Goal: Check status: Check status

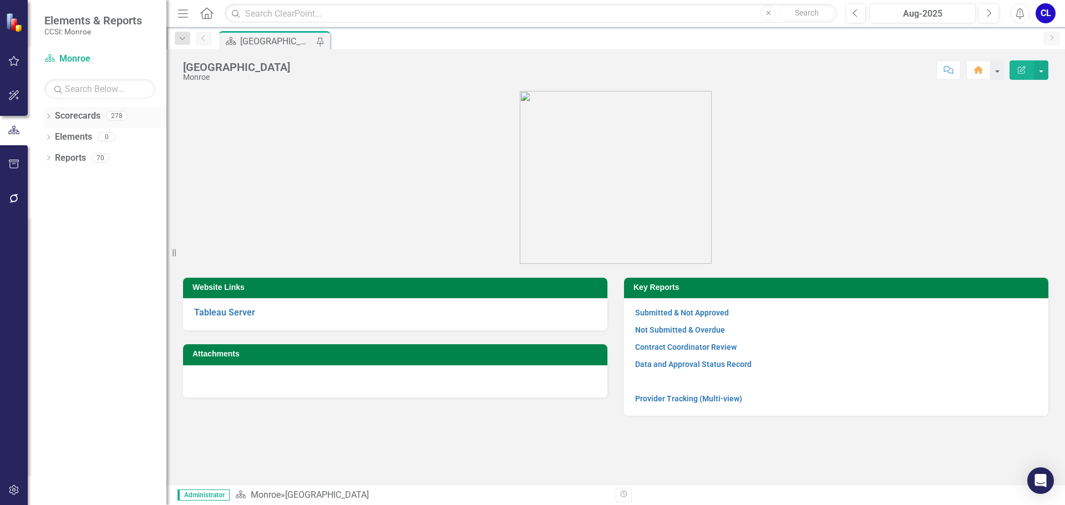
click at [52, 118] on icon "Dropdown" at bounding box center [48, 117] width 8 height 6
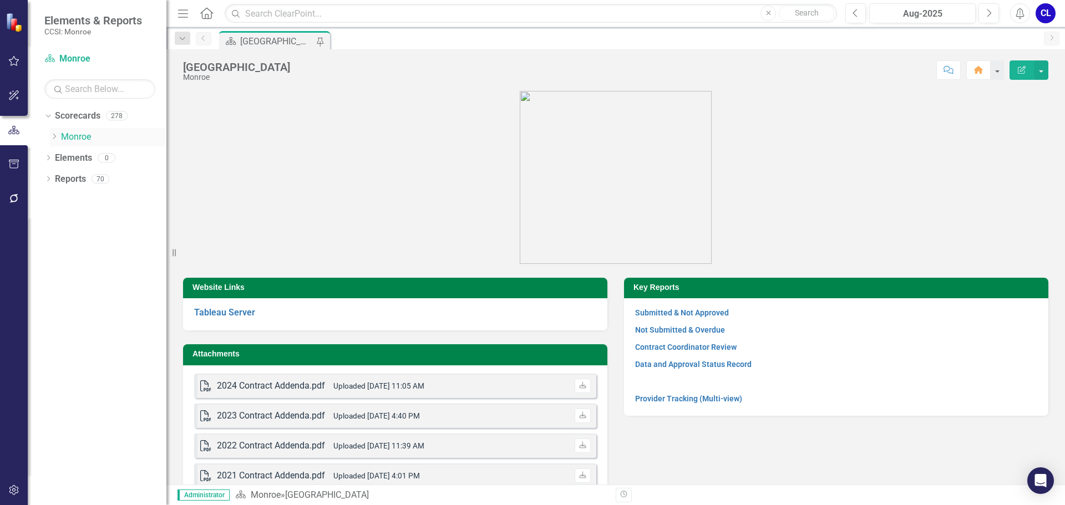
click at [55, 139] on icon "Dropdown" at bounding box center [54, 136] width 8 height 7
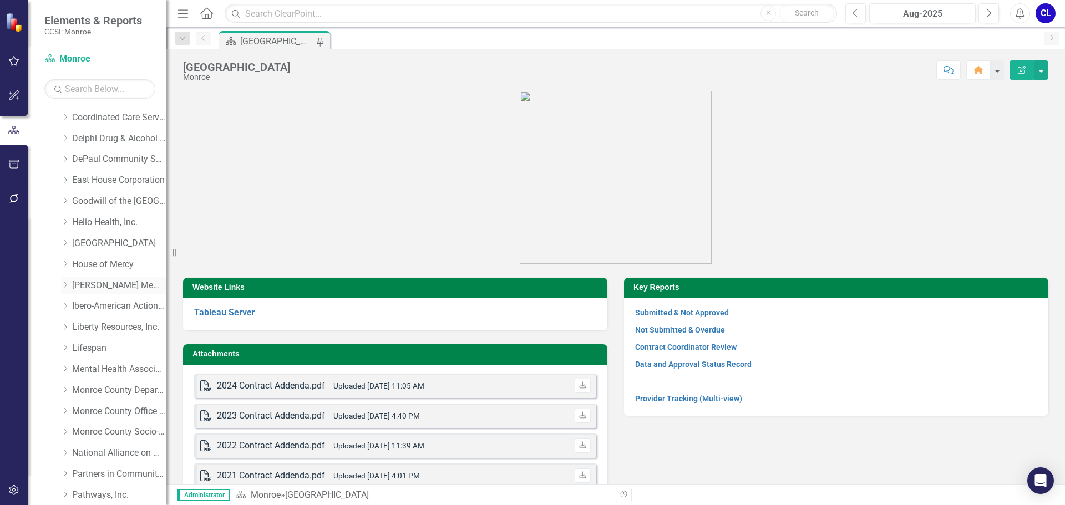
scroll to position [277, 0]
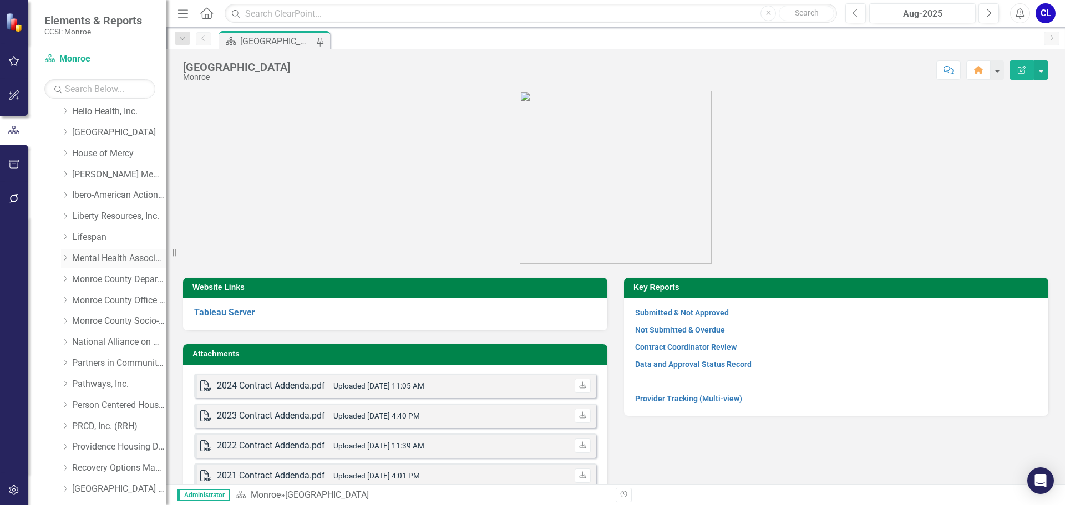
click at [68, 257] on icon "Dropdown" at bounding box center [65, 258] width 8 height 7
click at [121, 341] on link "Family Support Services" at bounding box center [124, 342] width 83 height 13
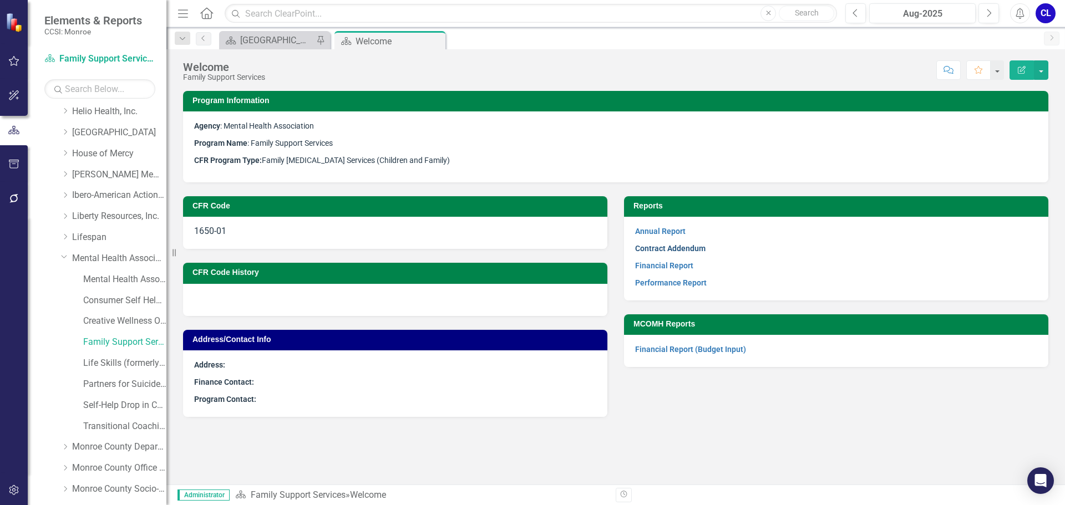
click at [675, 247] on link "Contract Addendum" at bounding box center [670, 248] width 70 height 9
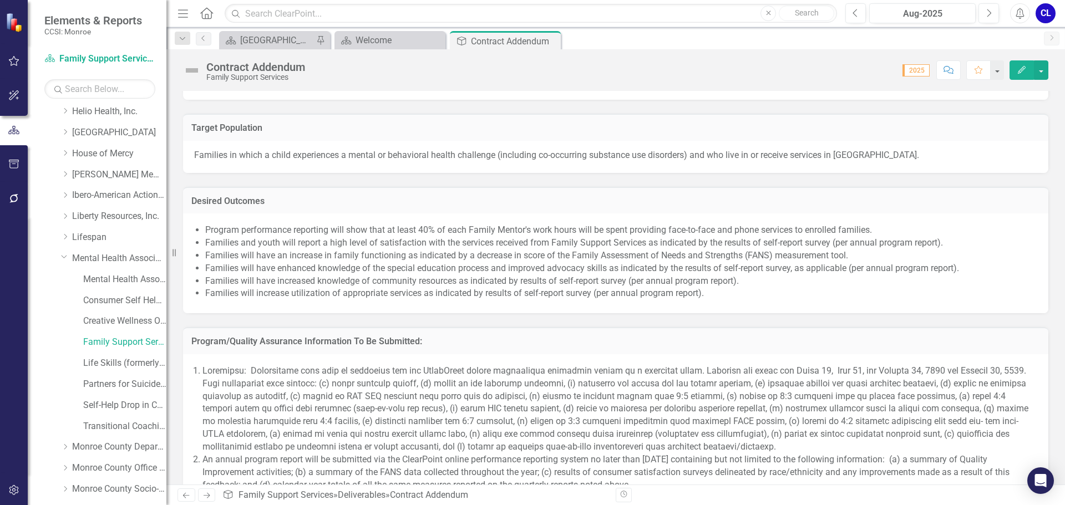
scroll to position [777, 0]
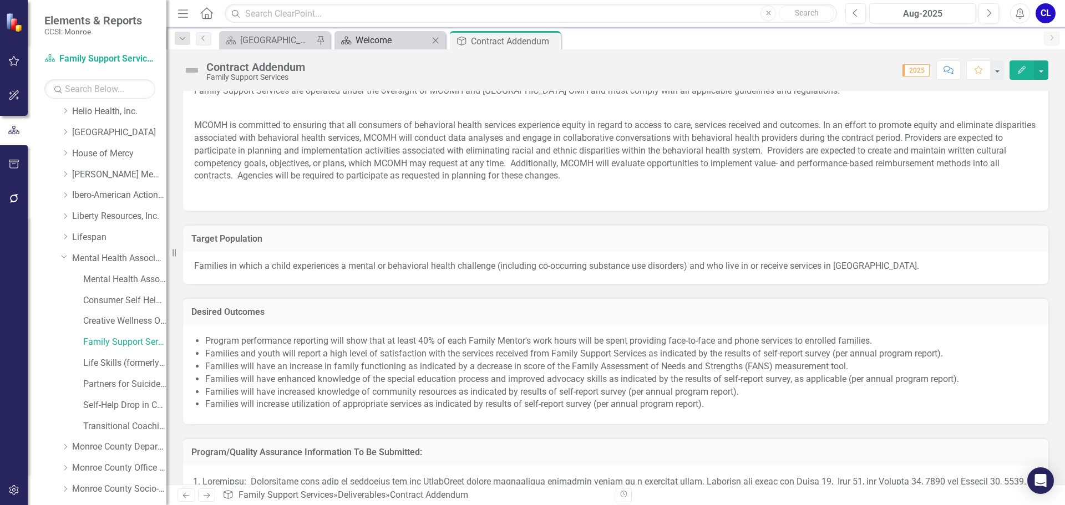
click at [368, 40] on div "Welcome" at bounding box center [392, 40] width 73 height 14
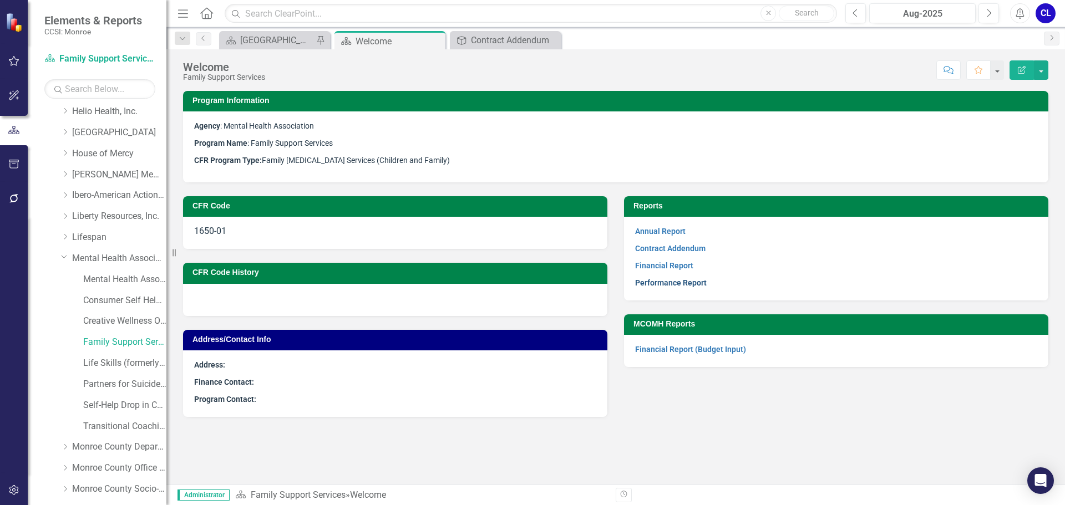
click at [665, 279] on link "Performance Report" at bounding box center [671, 282] width 72 height 9
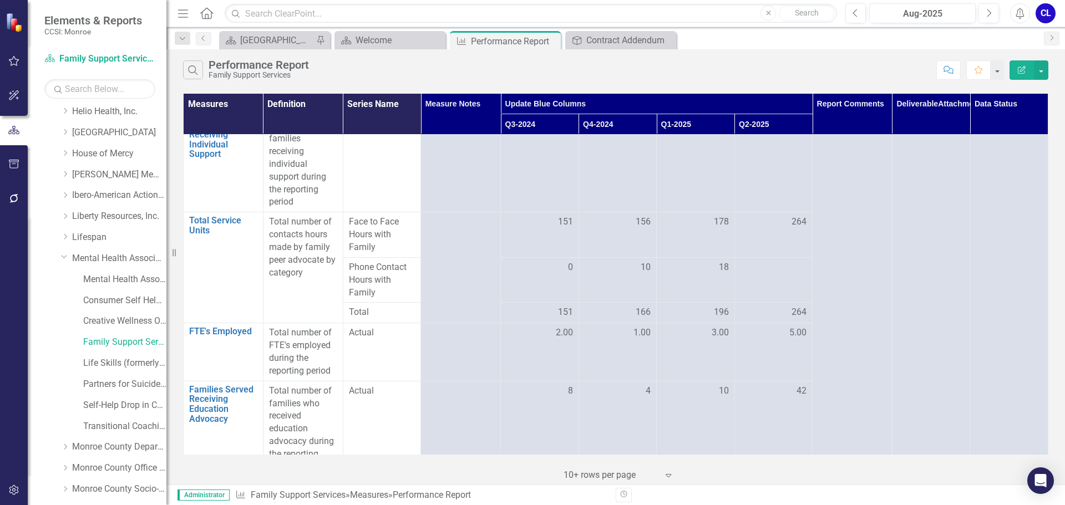
scroll to position [1387, 0]
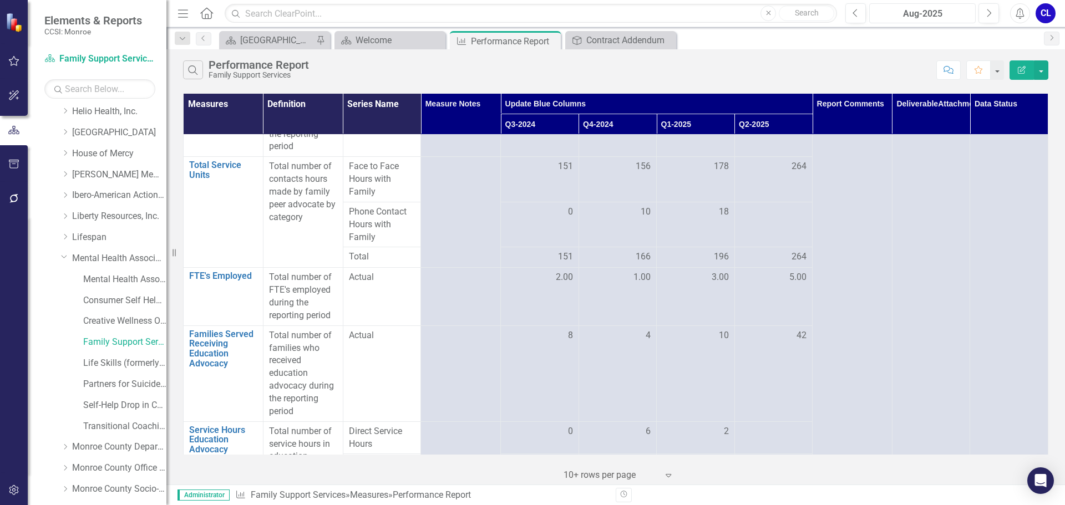
click at [883, 13] on div "Aug-2025" at bounding box center [922, 13] width 99 height 13
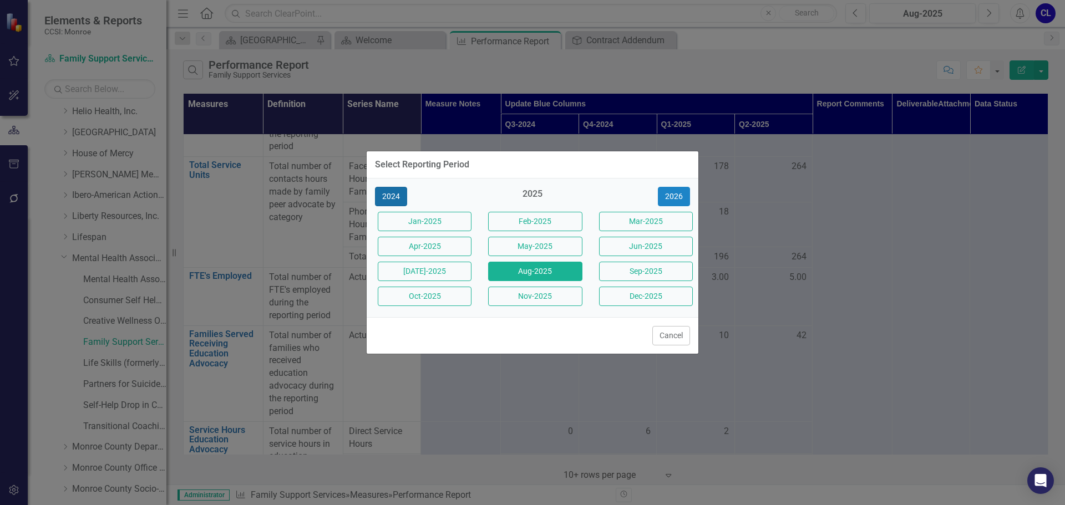
click at [389, 196] on button "2024" at bounding box center [391, 196] width 32 height 19
click at [389, 197] on button "2023" at bounding box center [391, 196] width 32 height 19
click at [389, 197] on button "2022" at bounding box center [391, 196] width 32 height 19
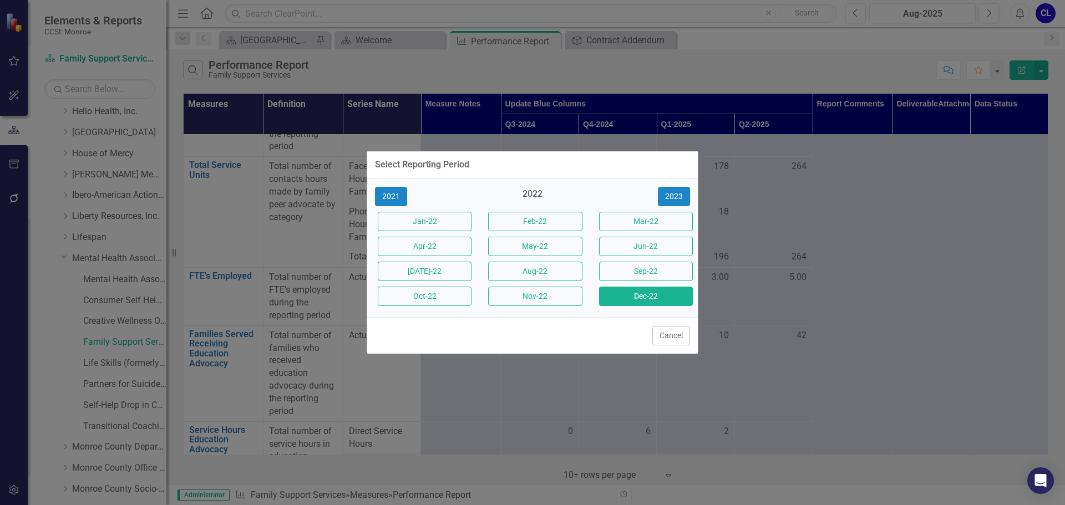
click at [652, 292] on button "Dec-22" at bounding box center [646, 296] width 94 height 19
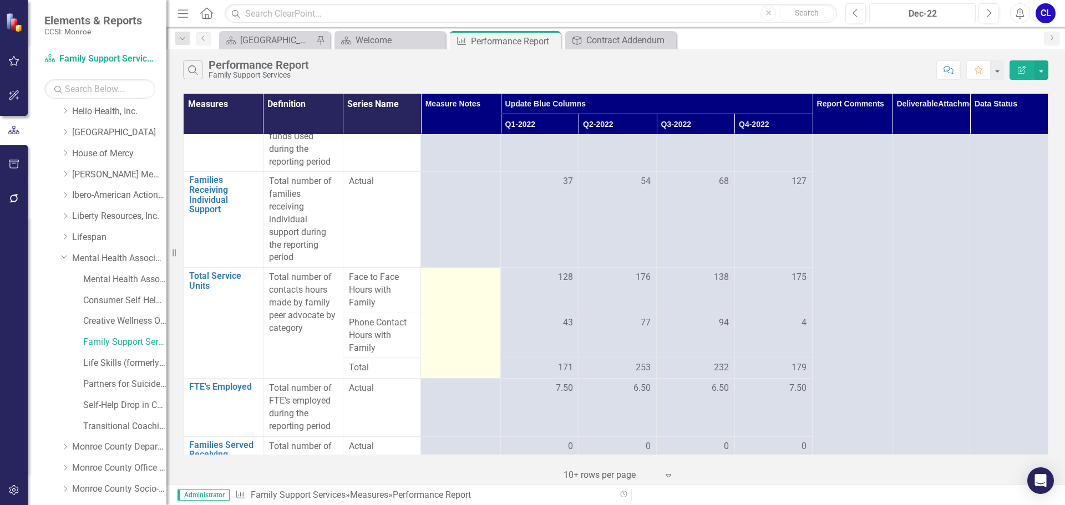
scroll to position [1331, 0]
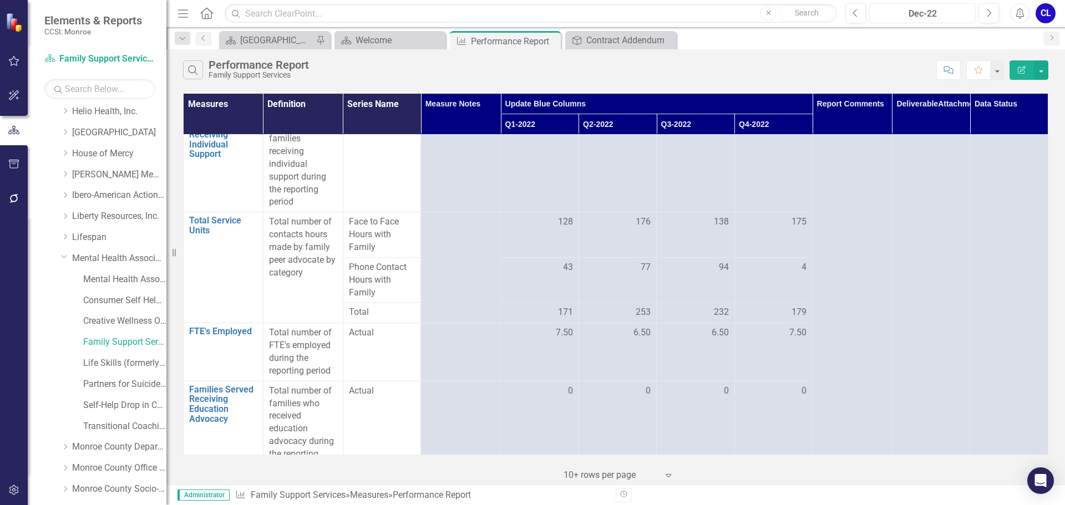
click at [911, 13] on div "Dec-22" at bounding box center [922, 13] width 99 height 13
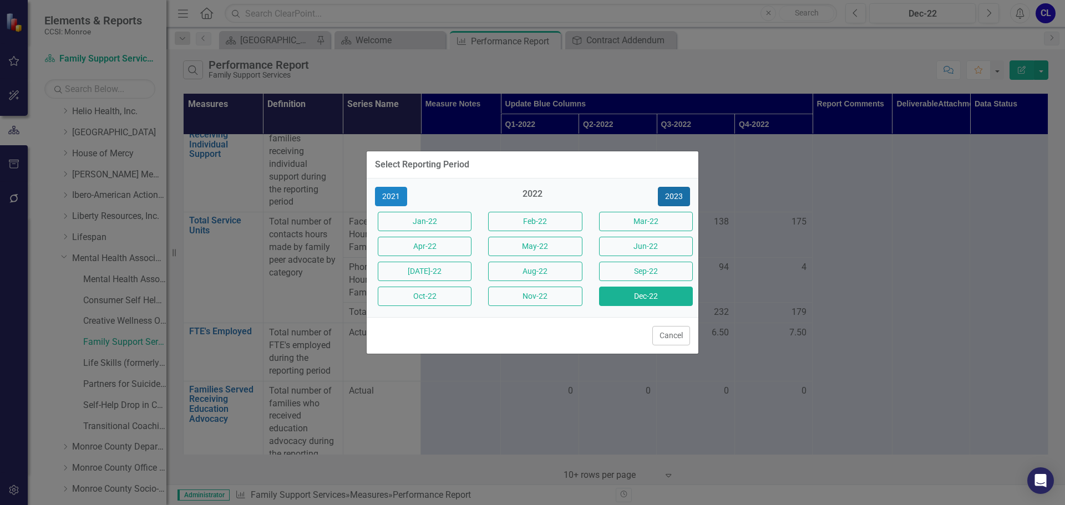
click at [663, 192] on button "2023" at bounding box center [674, 196] width 32 height 19
click at [642, 297] on button "Dec-23" at bounding box center [646, 296] width 94 height 19
